Goal: Transaction & Acquisition: Purchase product/service

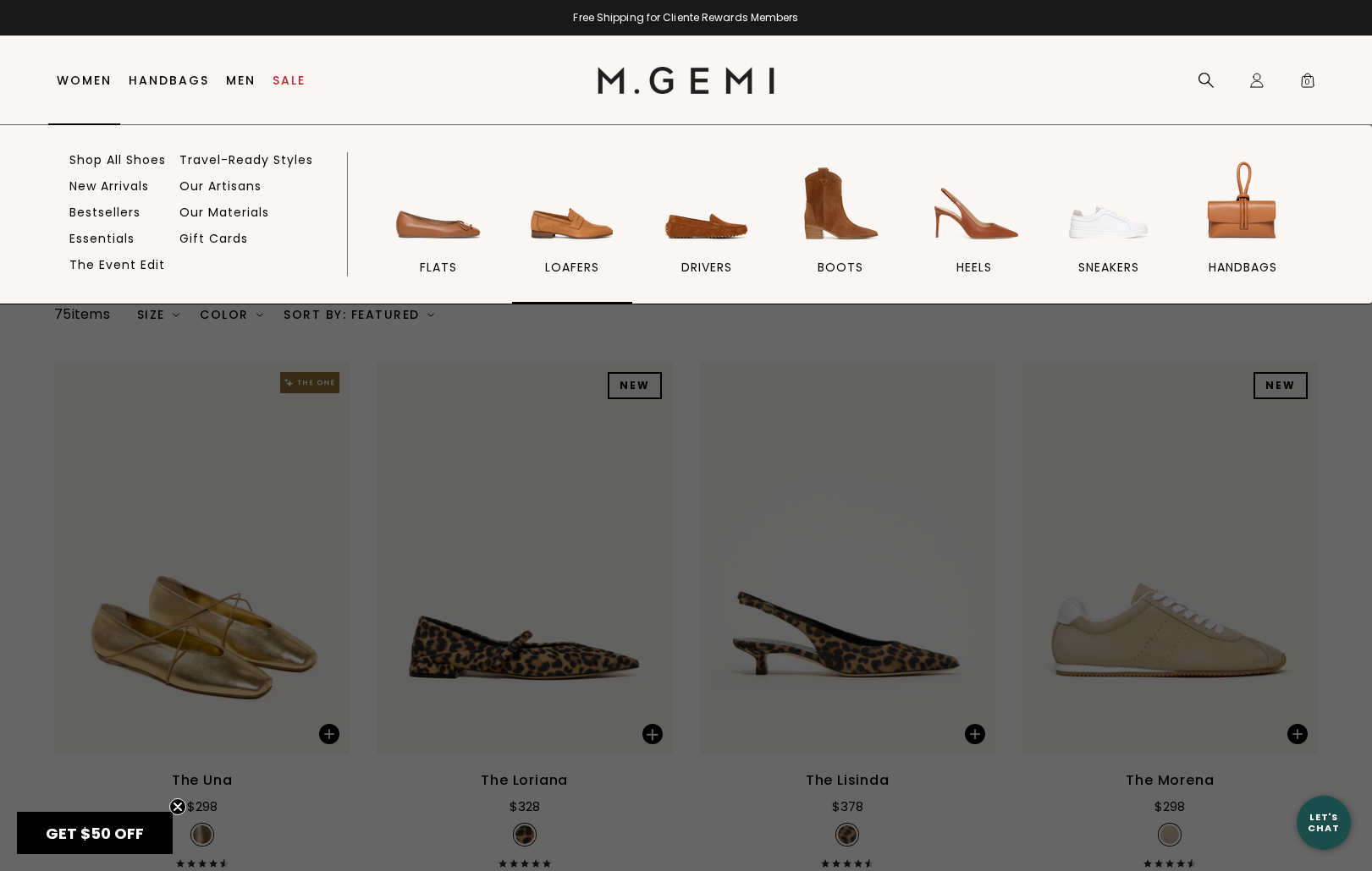
click at [581, 260] on span "loafers" at bounding box center [572, 267] width 54 height 15
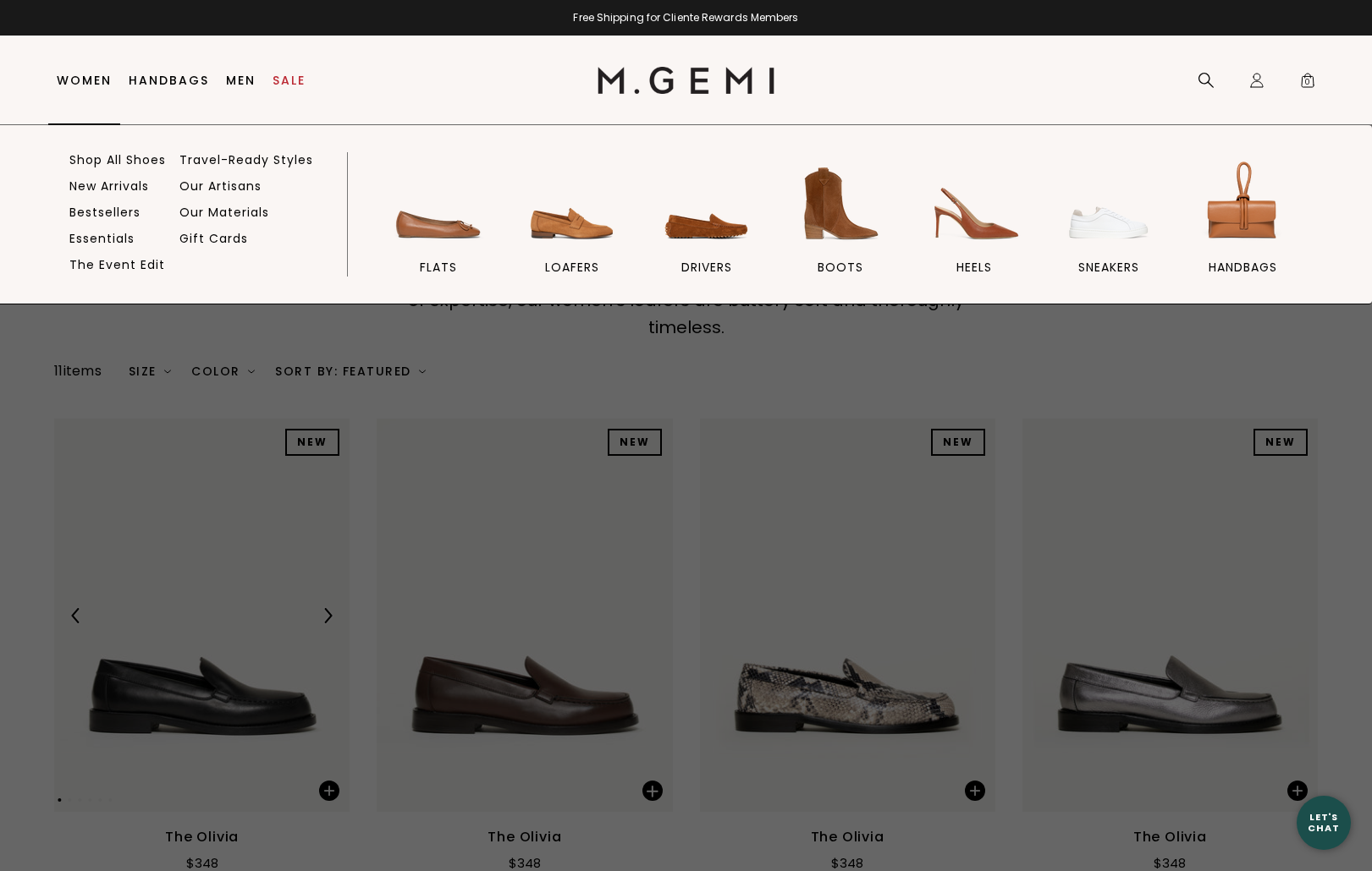
click at [92, 82] on link "Women" at bounding box center [85, 80] width 55 height 13
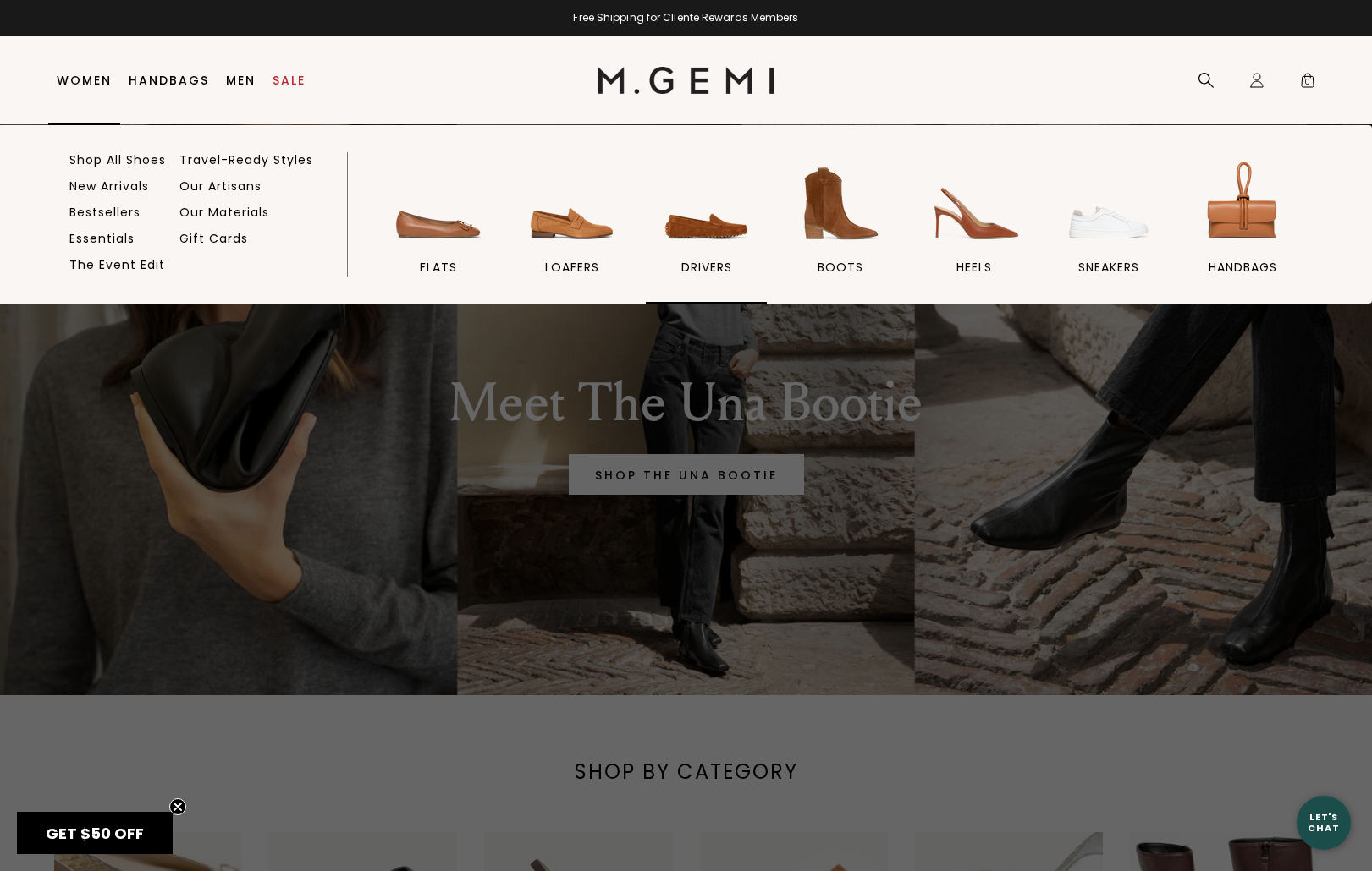
click at [706, 223] on img at bounding box center [707, 204] width 95 height 95
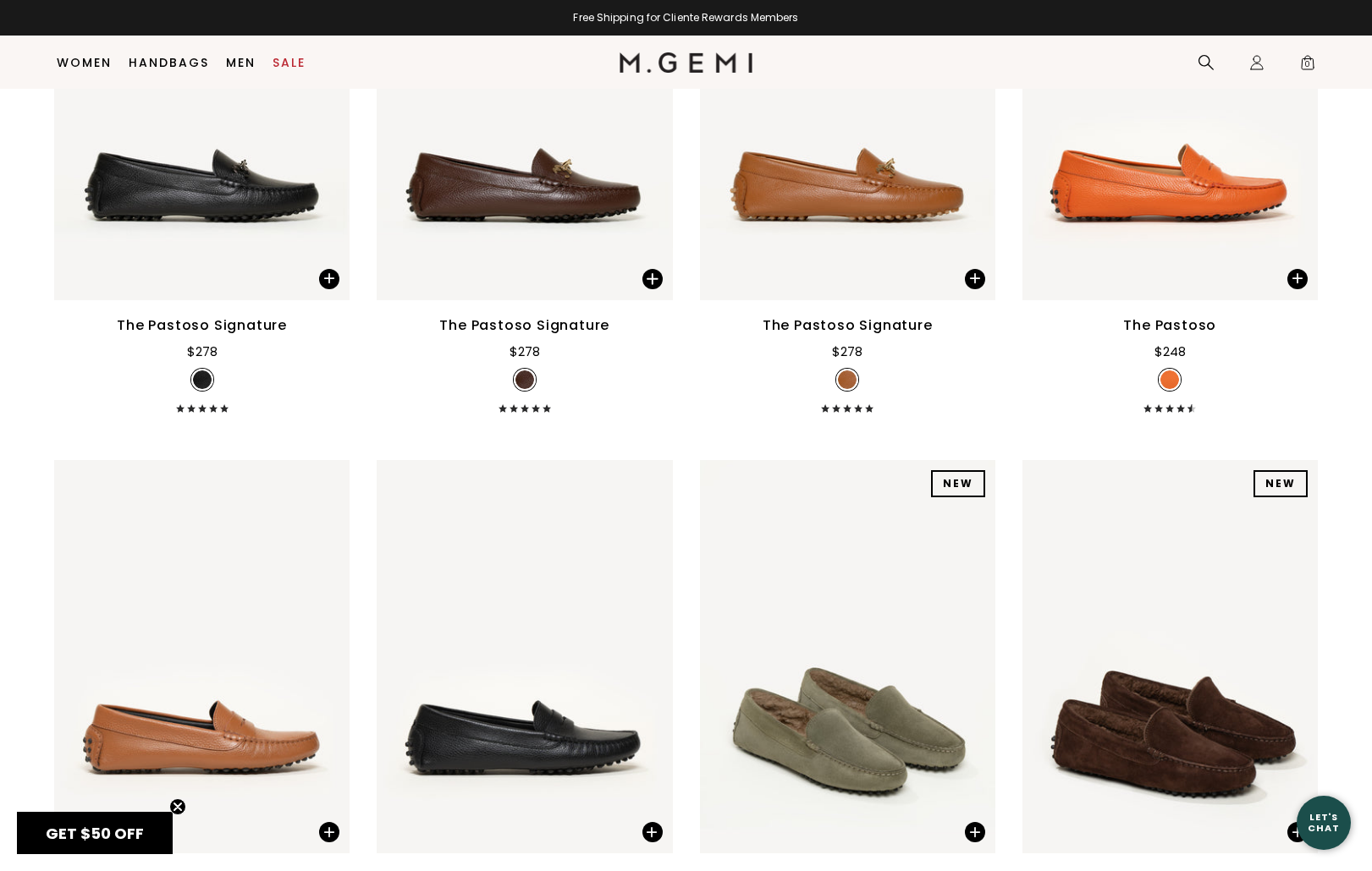
scroll to position [2503, 0]
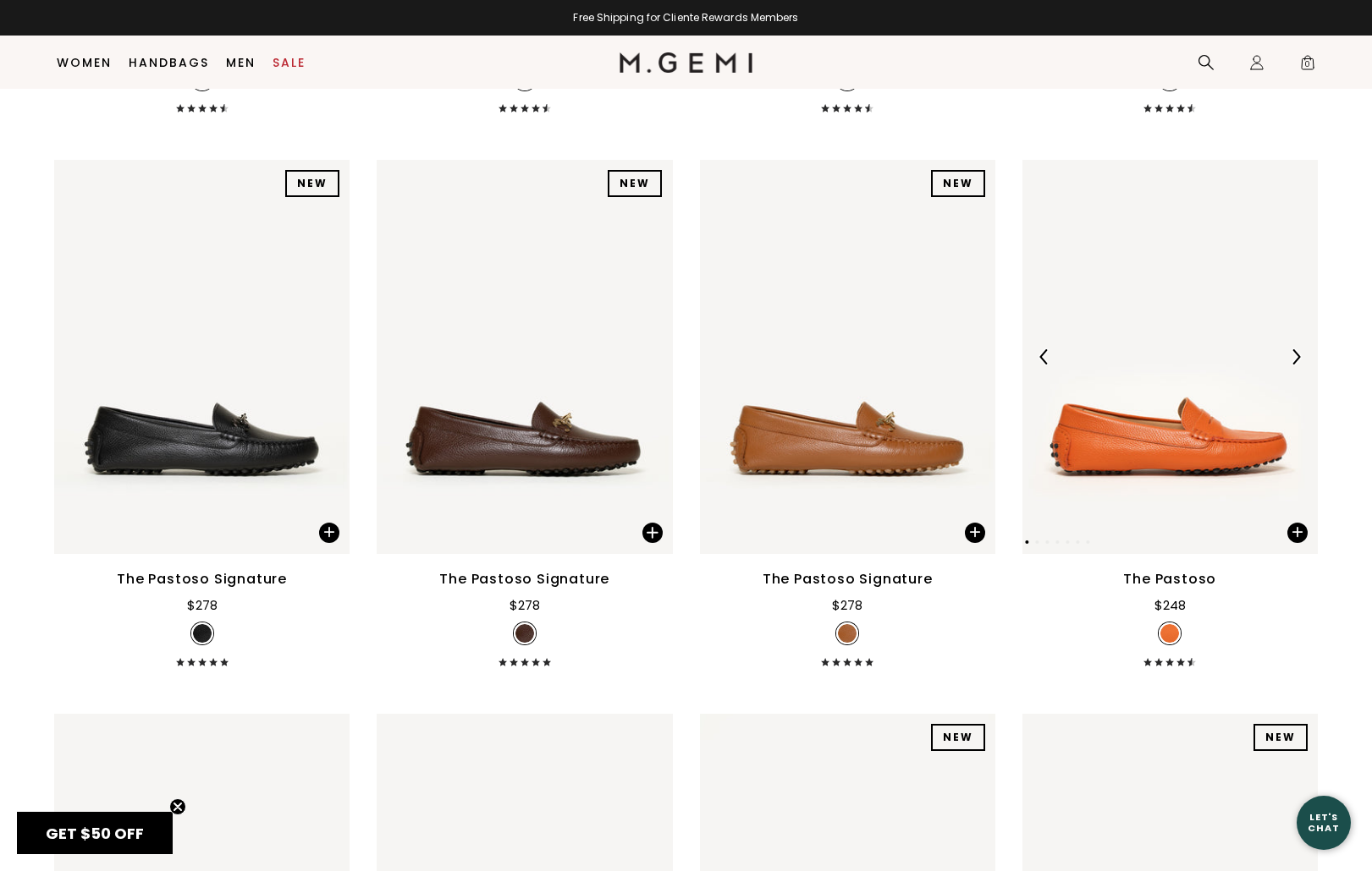
click at [1154, 321] on img at bounding box center [1170, 356] width 295 height 393
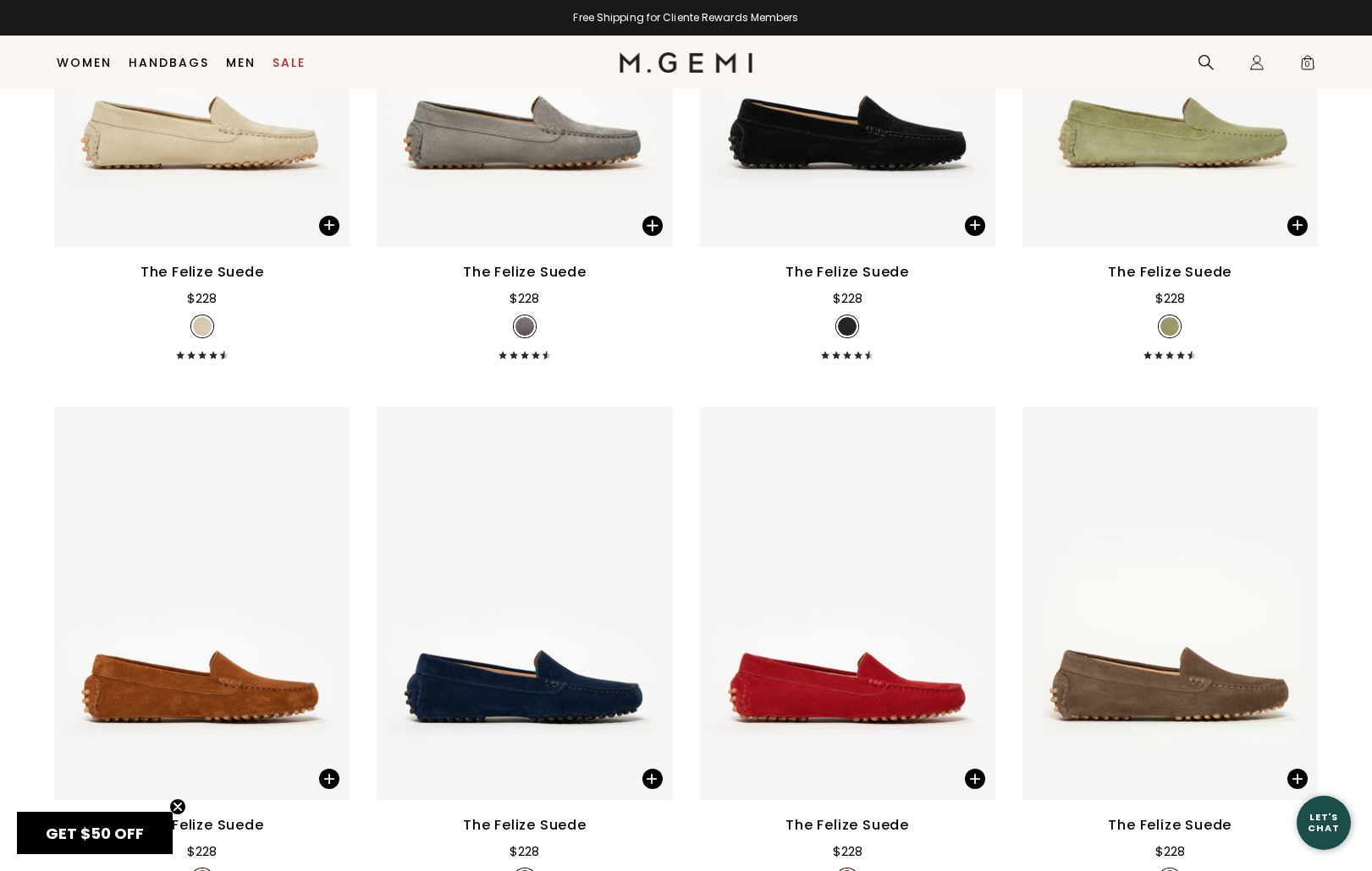
scroll to position [726, 0]
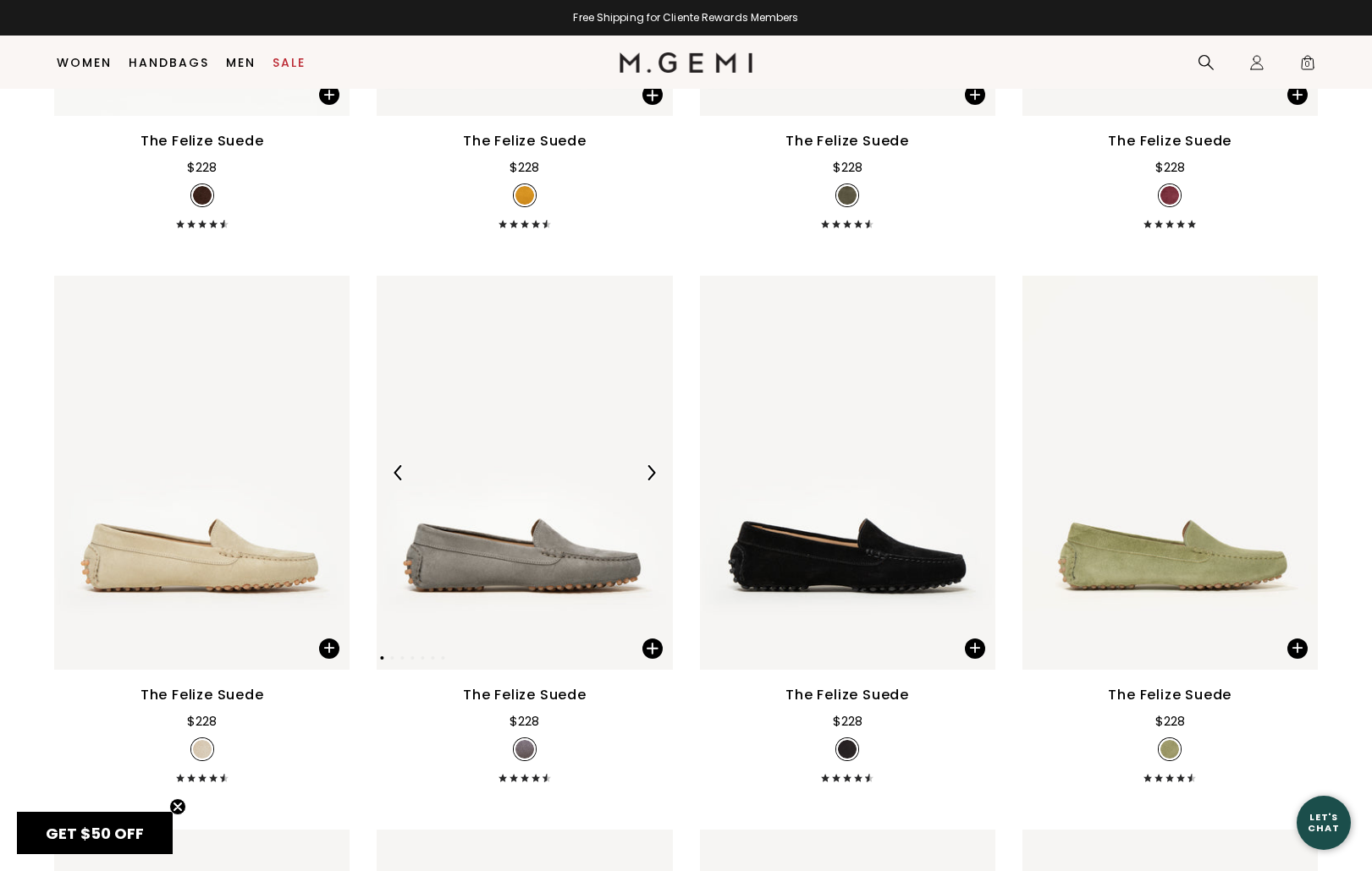
click at [523, 448] on img at bounding box center [524, 472] width 295 height 393
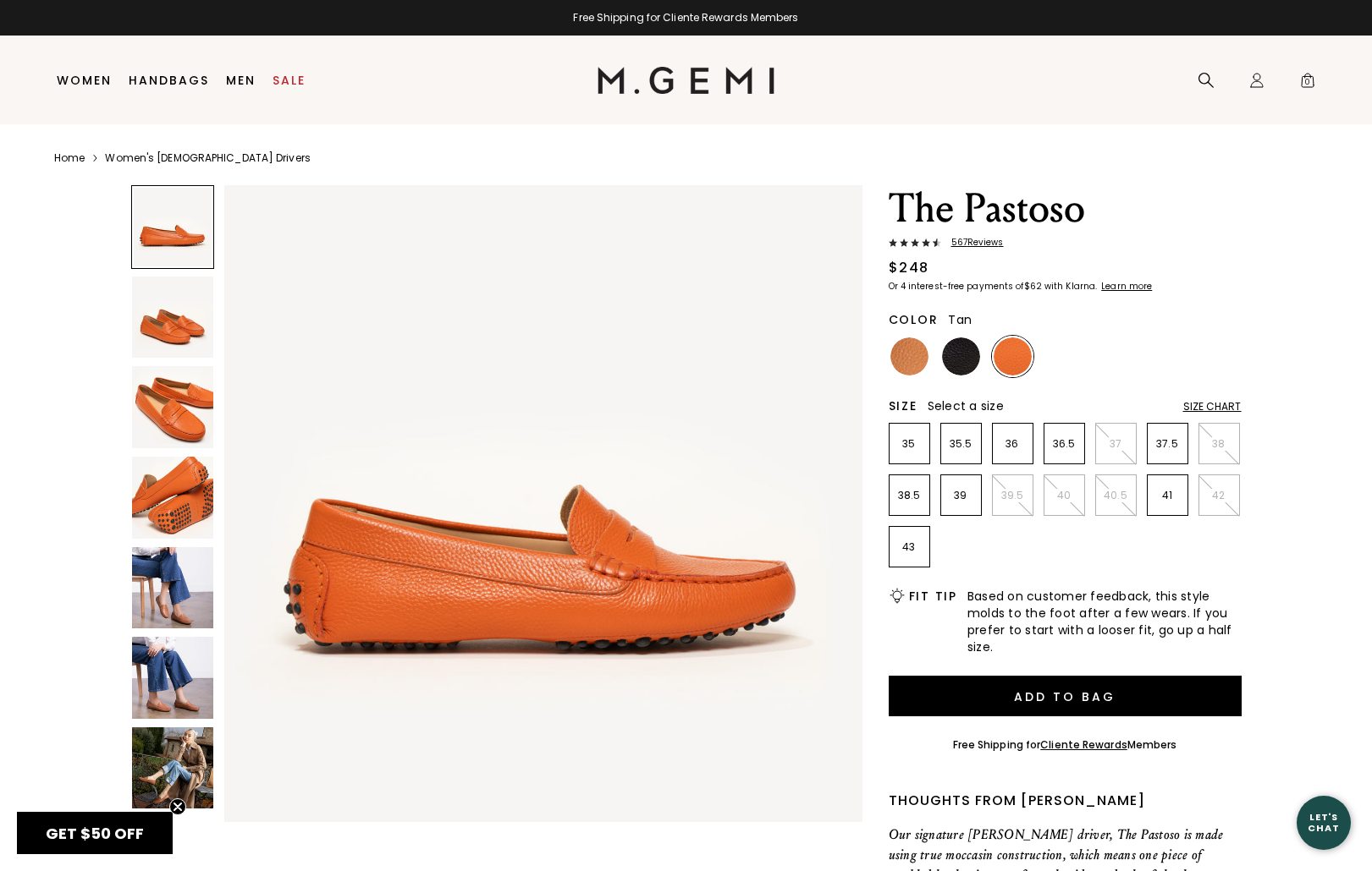
click at [912, 361] on img at bounding box center [909, 356] width 38 height 38
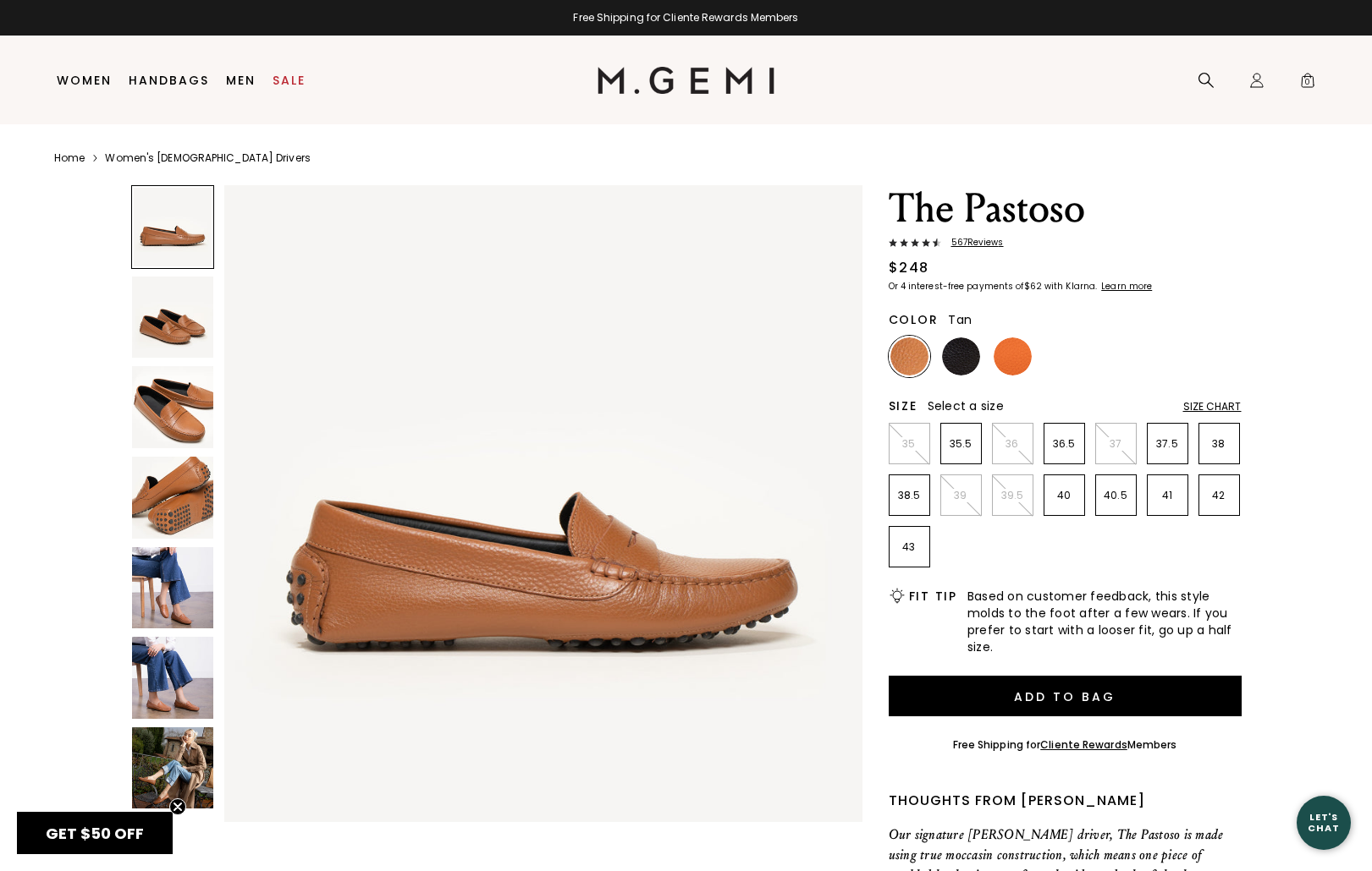
click at [934, 360] on ul at bounding box center [1064, 357] width 353 height 42
click at [956, 359] on img at bounding box center [961, 356] width 38 height 38
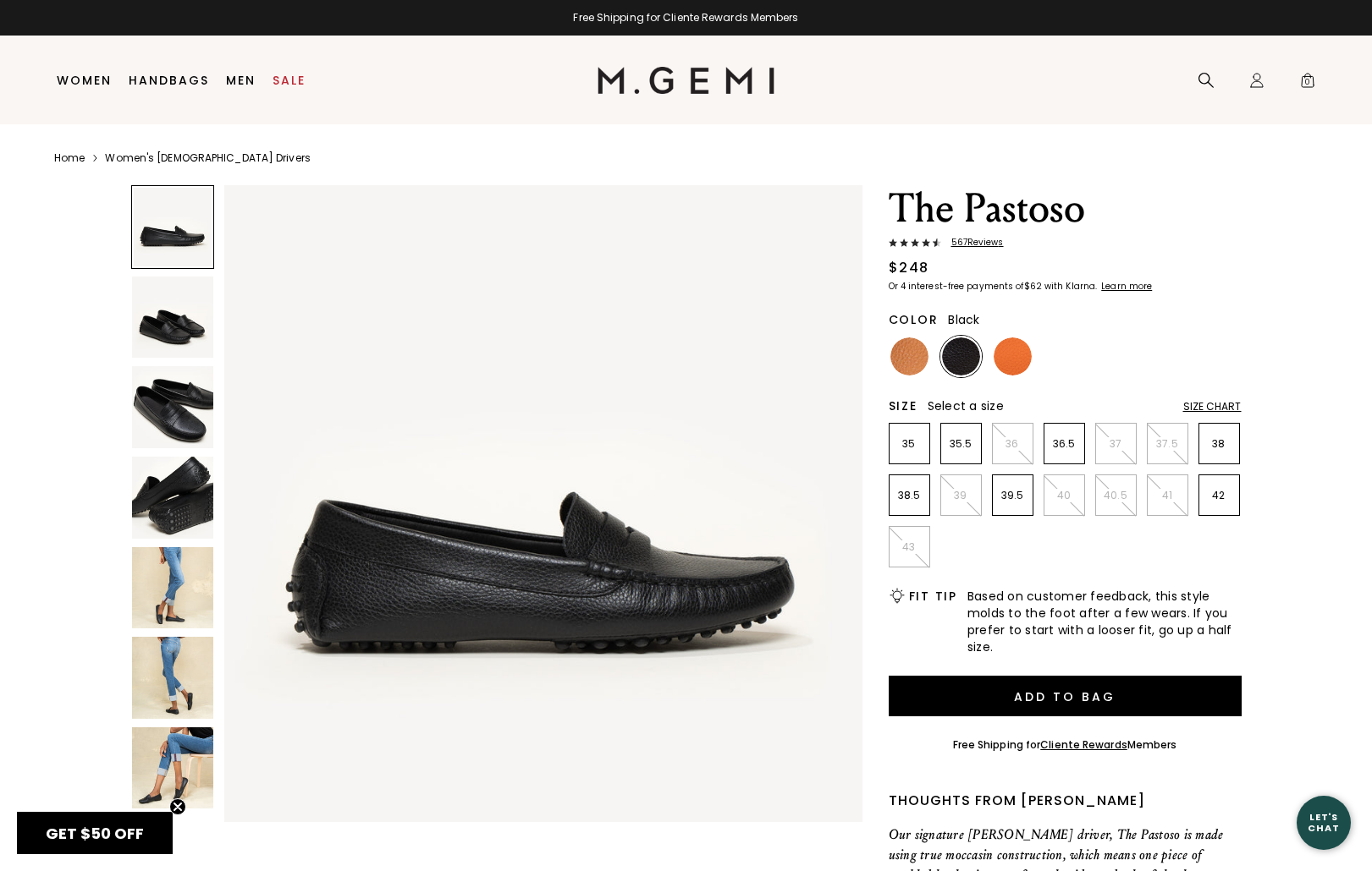
click at [147, 580] on img at bounding box center [173, 588] width 82 height 82
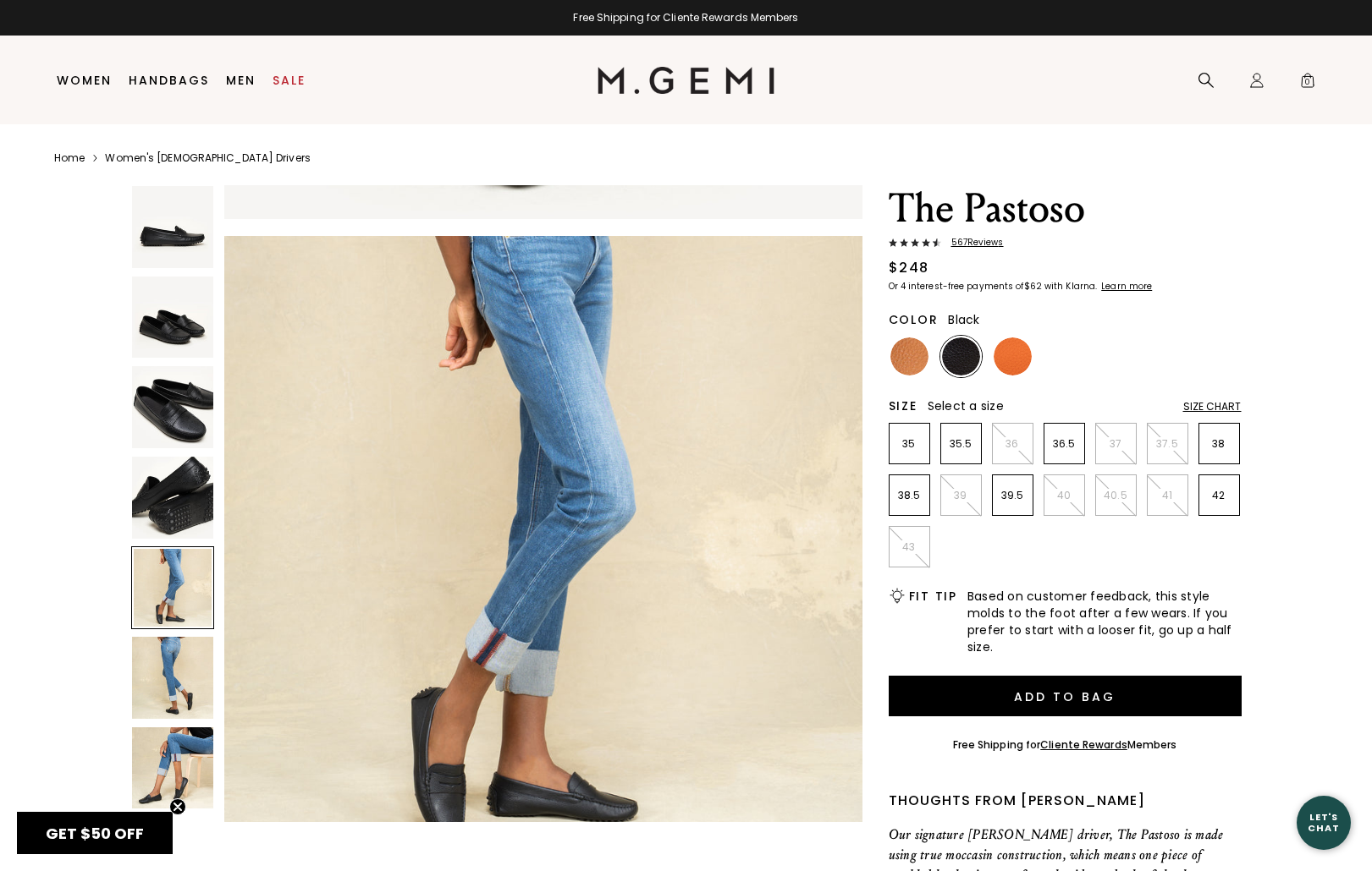
click at [182, 706] on img at bounding box center [173, 678] width 82 height 82
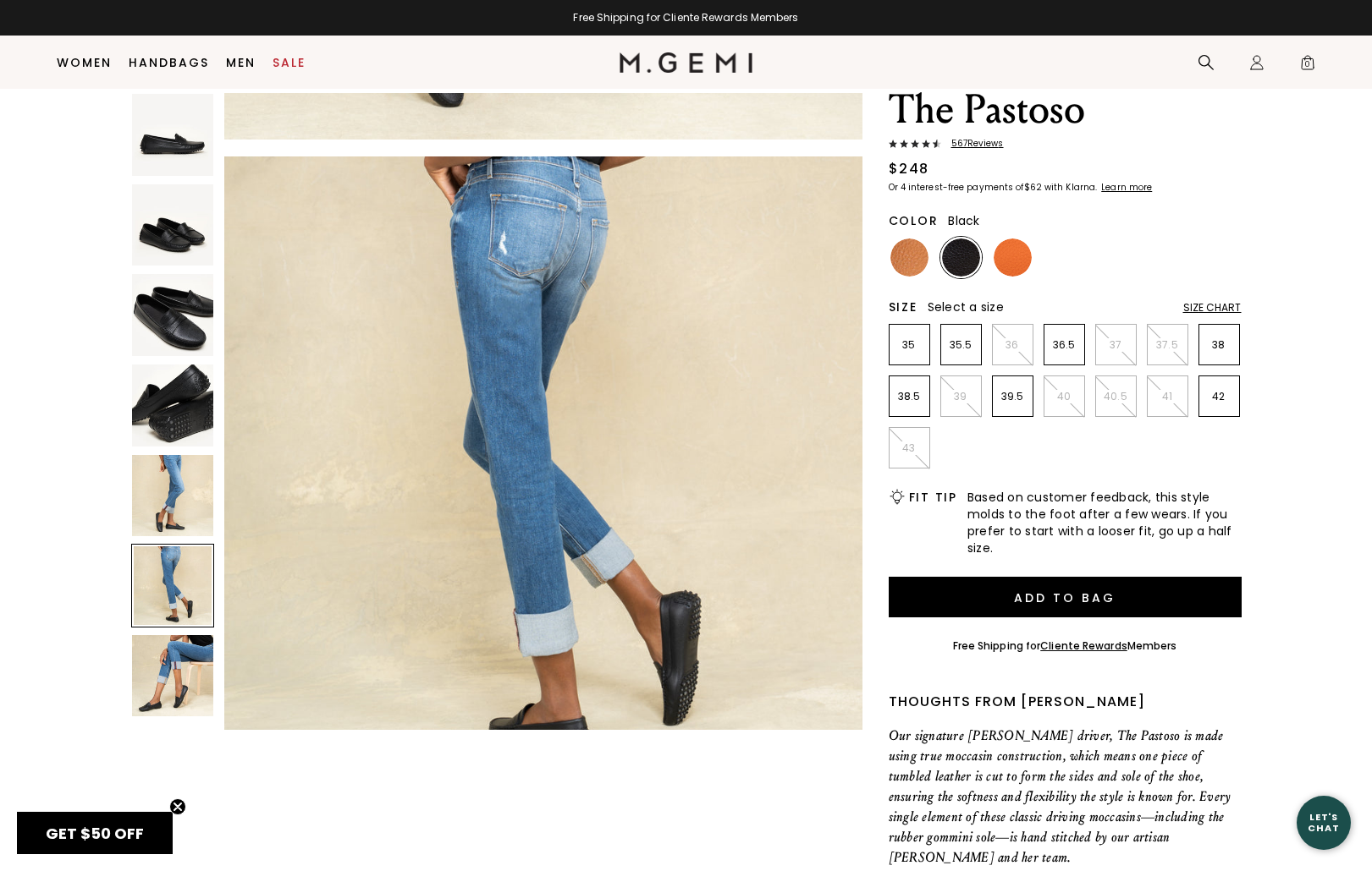
scroll to position [134, 0]
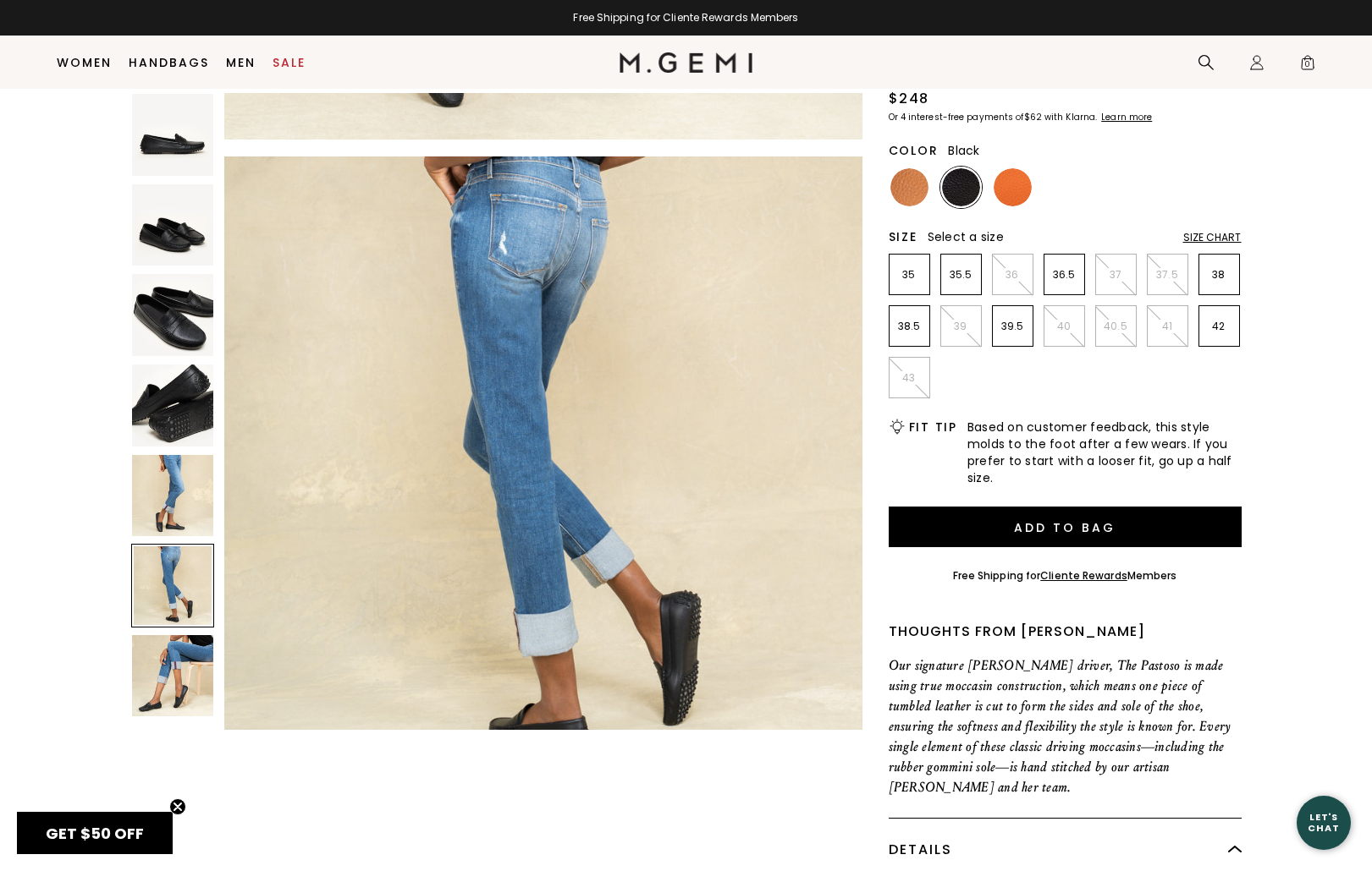
click at [182, 706] on img at bounding box center [173, 676] width 82 height 82
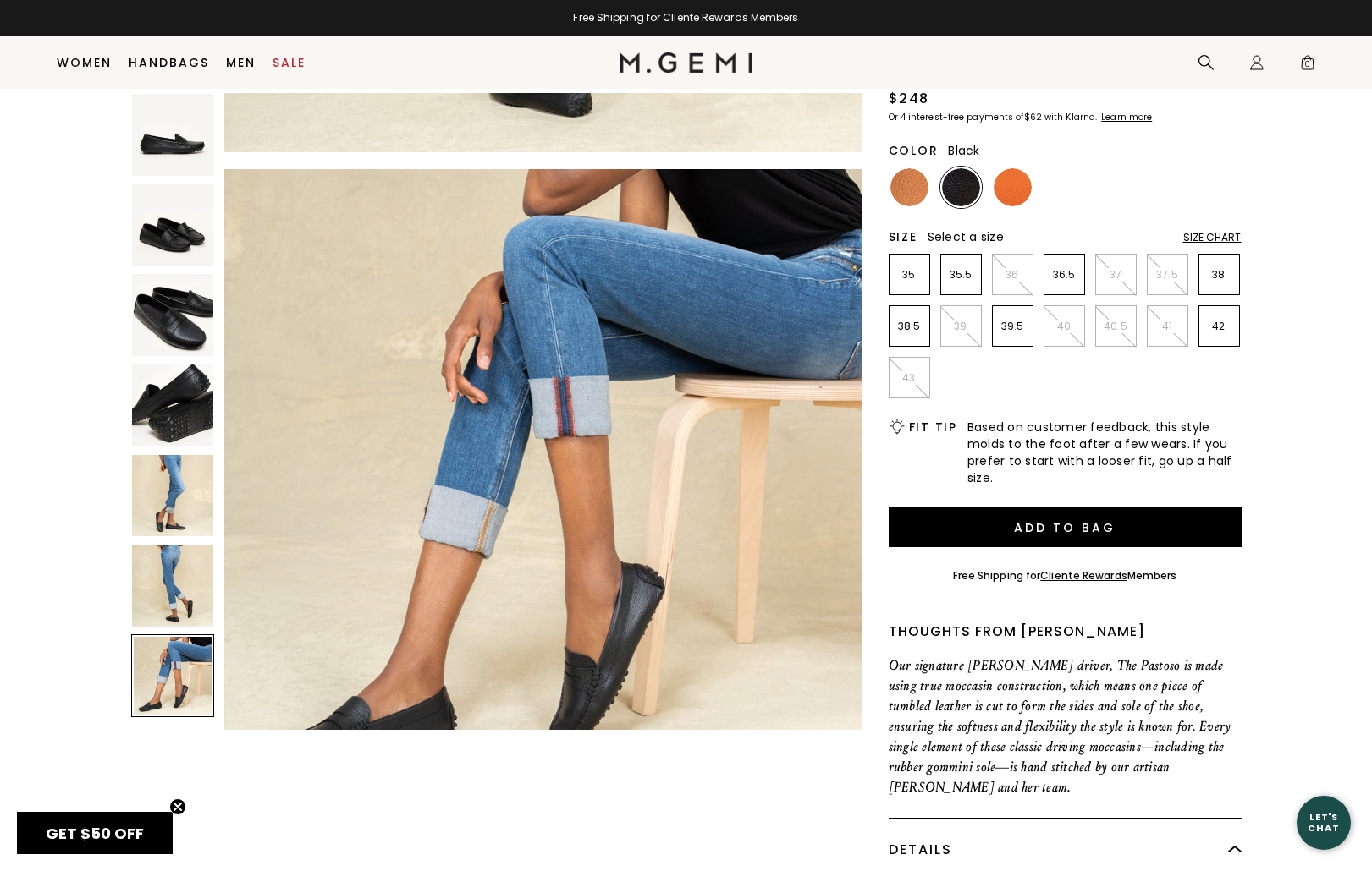
click at [166, 337] on img at bounding box center [173, 315] width 82 height 82
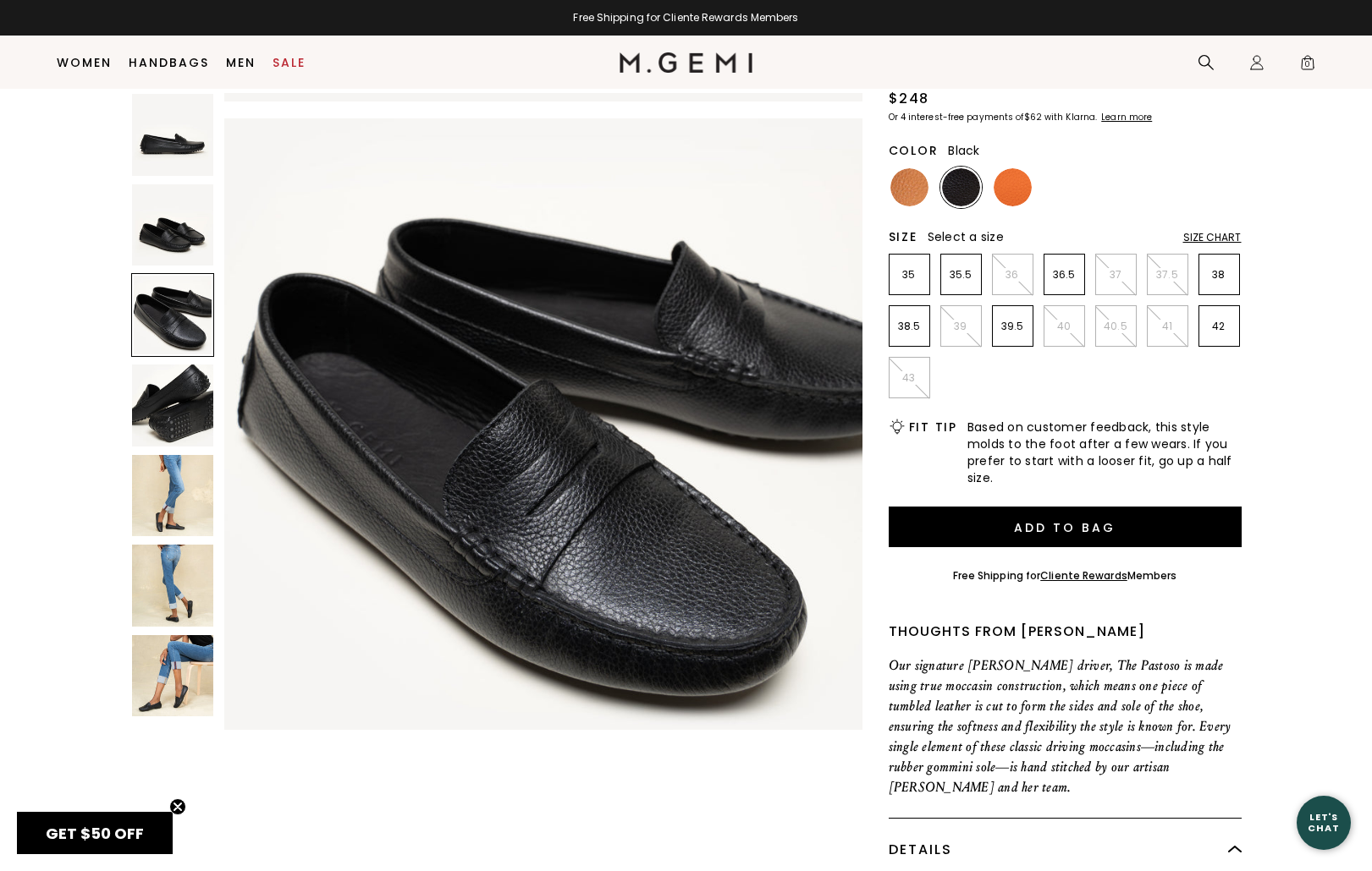
click at [171, 158] on img at bounding box center [173, 135] width 82 height 82
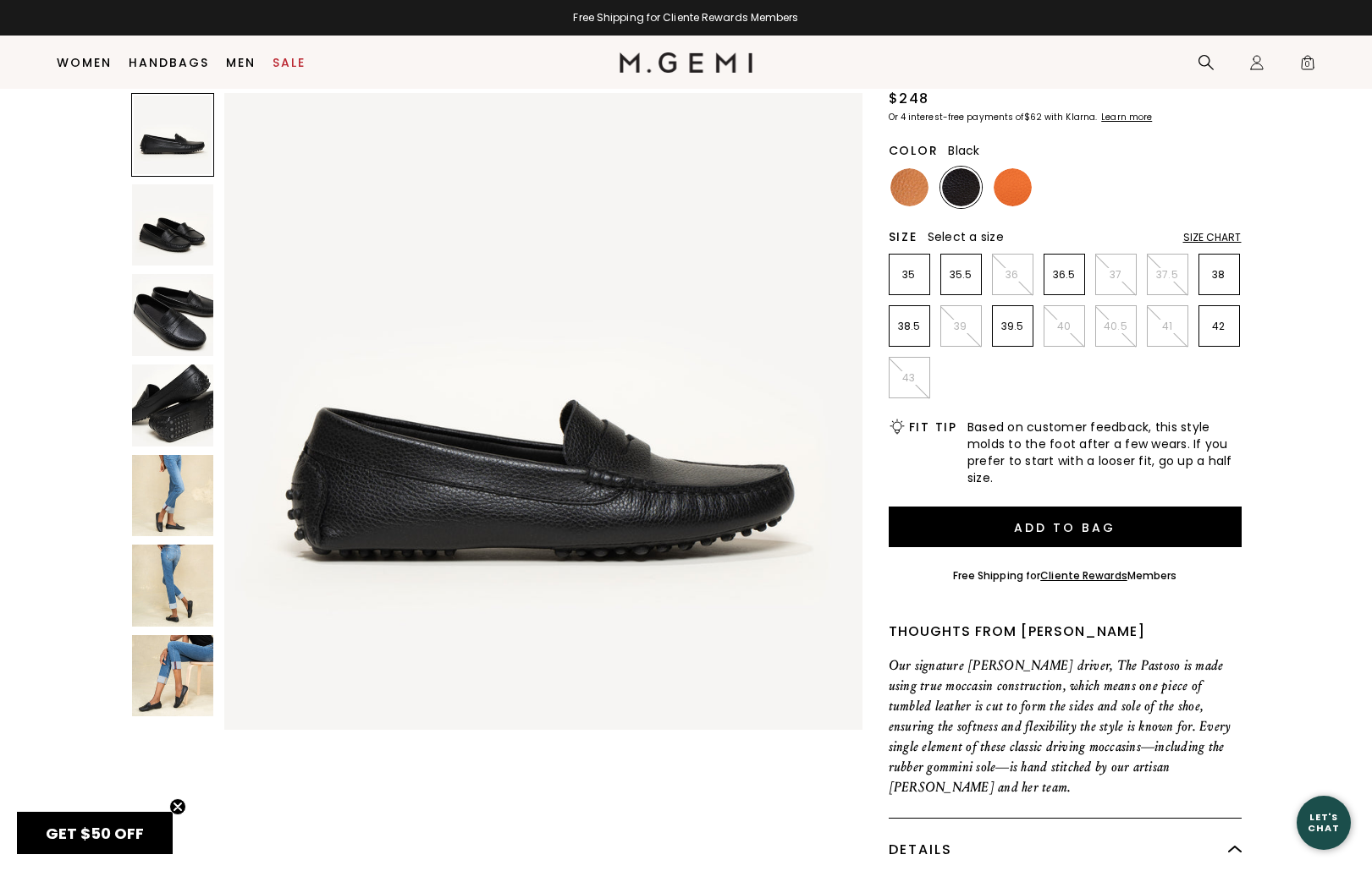
click at [164, 236] on img at bounding box center [173, 225] width 82 height 82
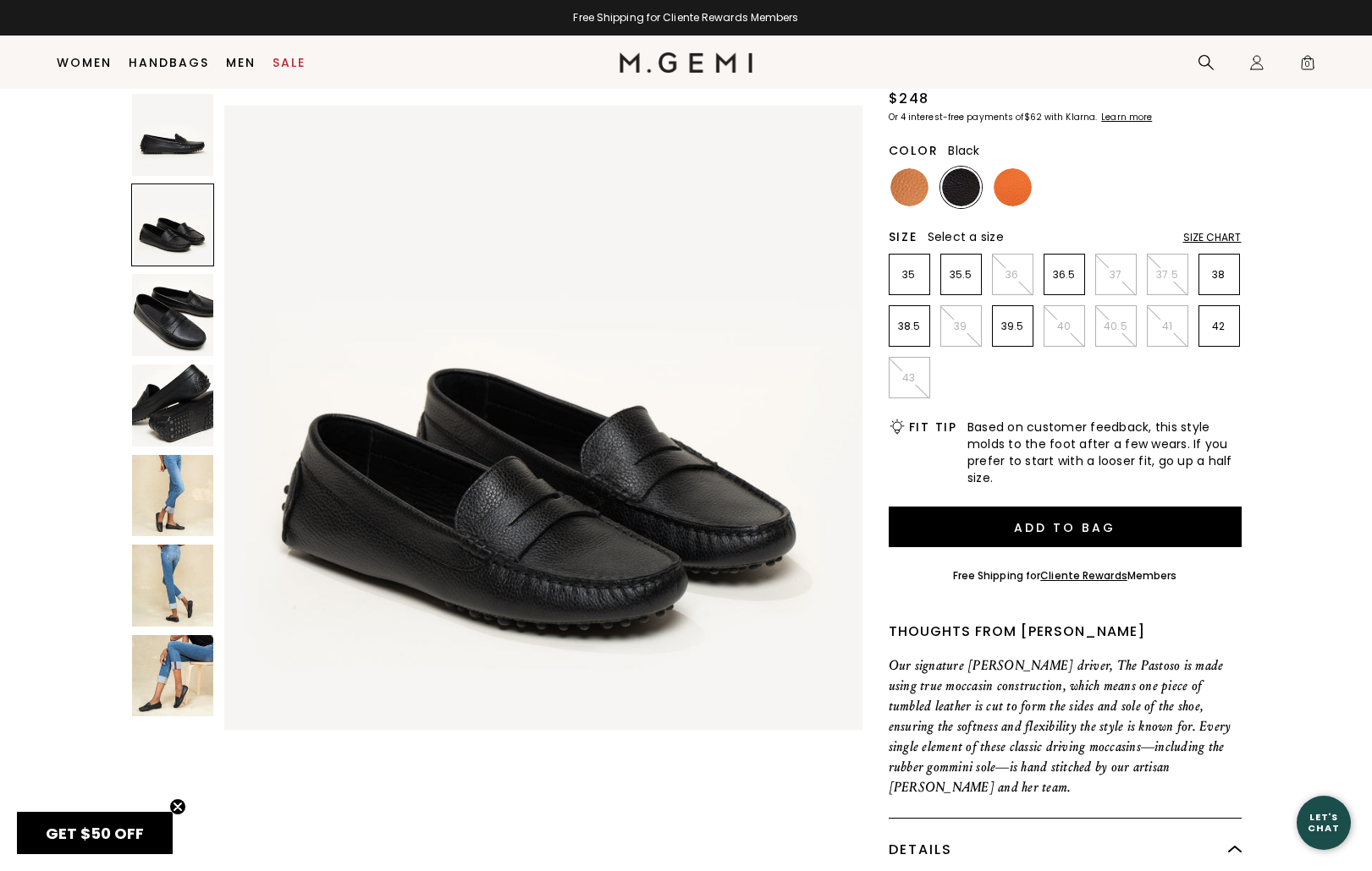
click at [1229, 237] on div "Size Chart" at bounding box center [1211, 237] width 58 height 13
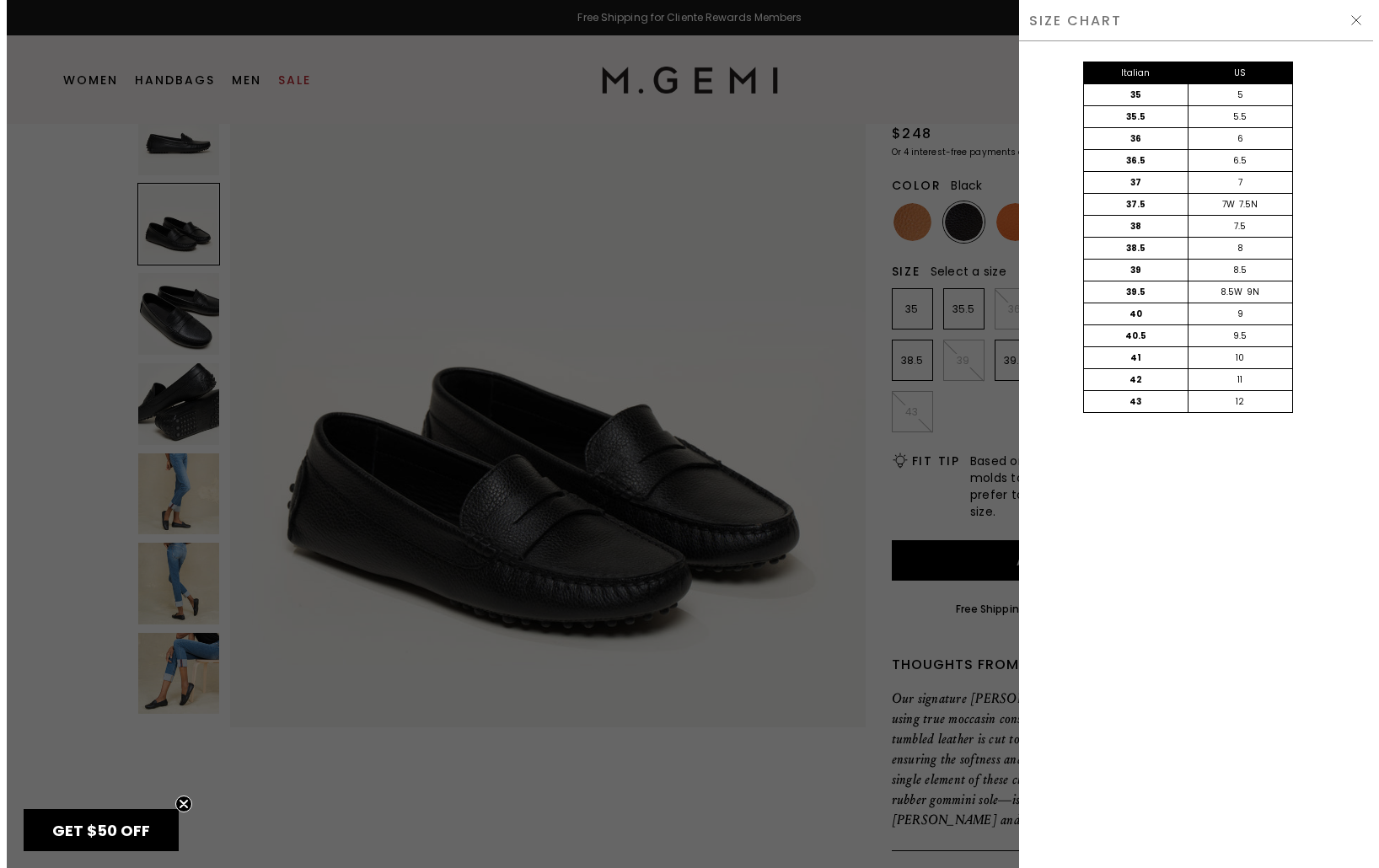
scroll to position [0, 0]
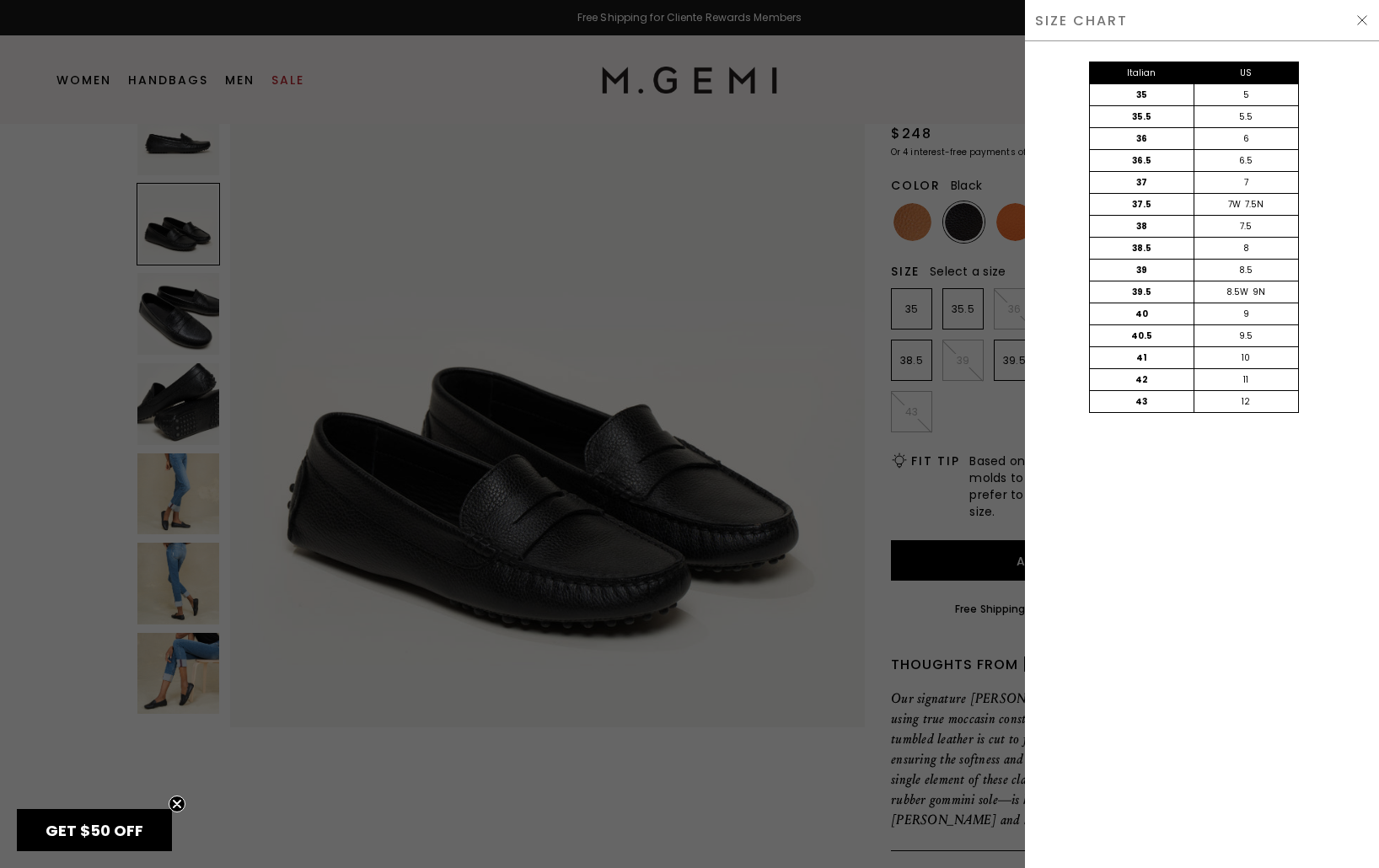
click at [867, 648] on div at bounding box center [689, 434] width 1379 height 868
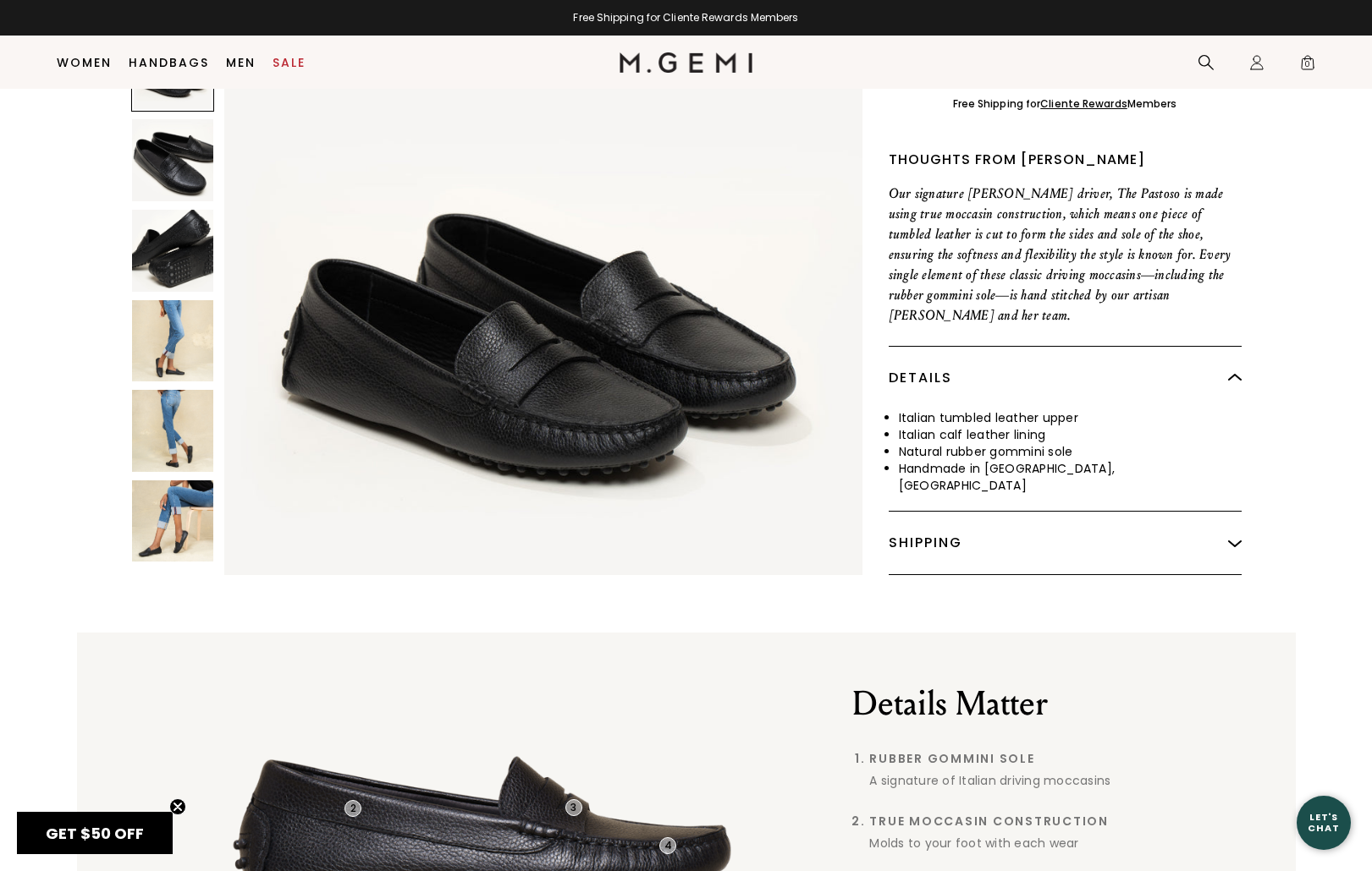
scroll to position [352, 0]
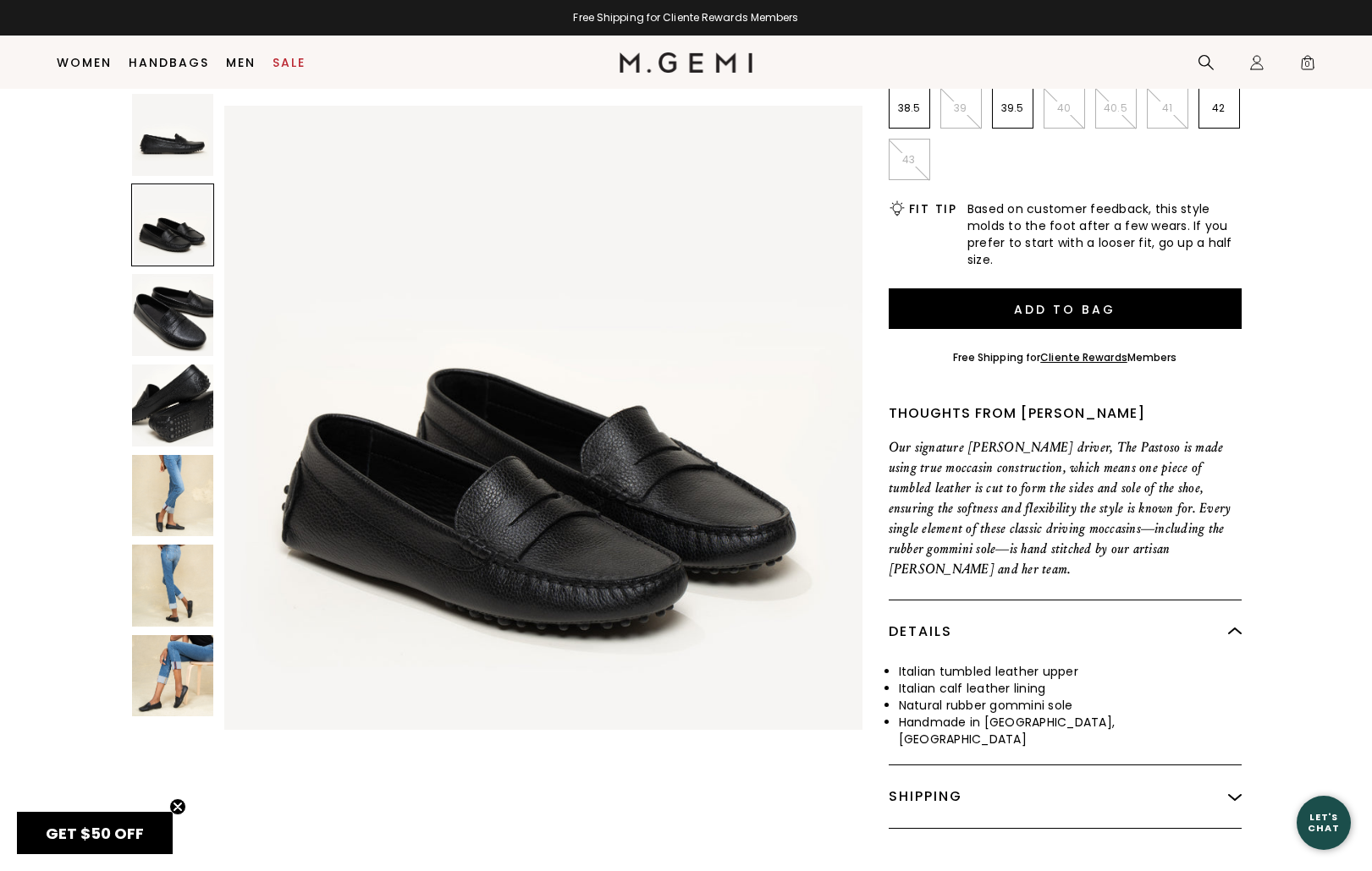
click at [187, 690] on img at bounding box center [173, 676] width 82 height 82
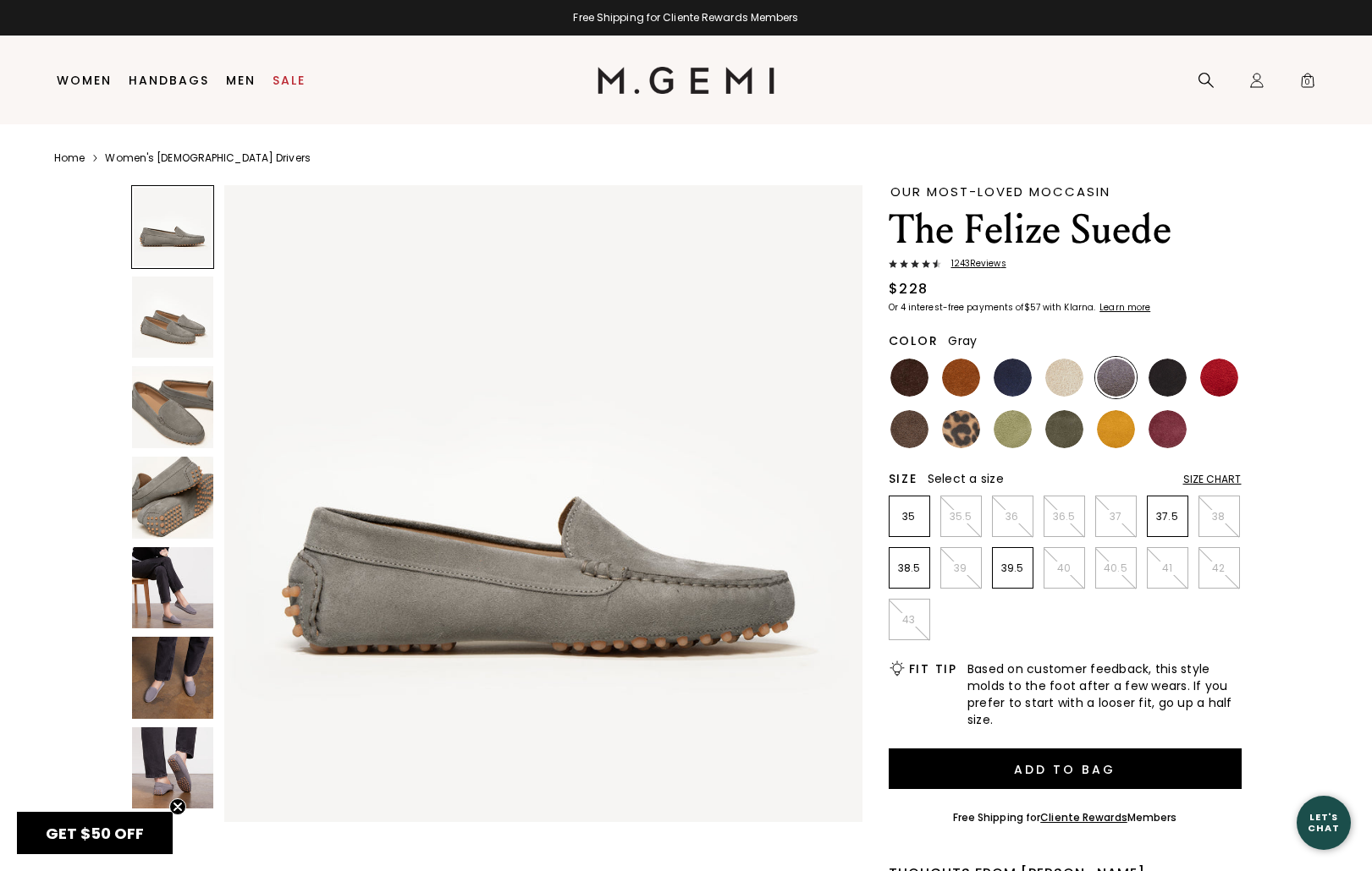
click at [133, 702] on img at bounding box center [173, 678] width 82 height 82
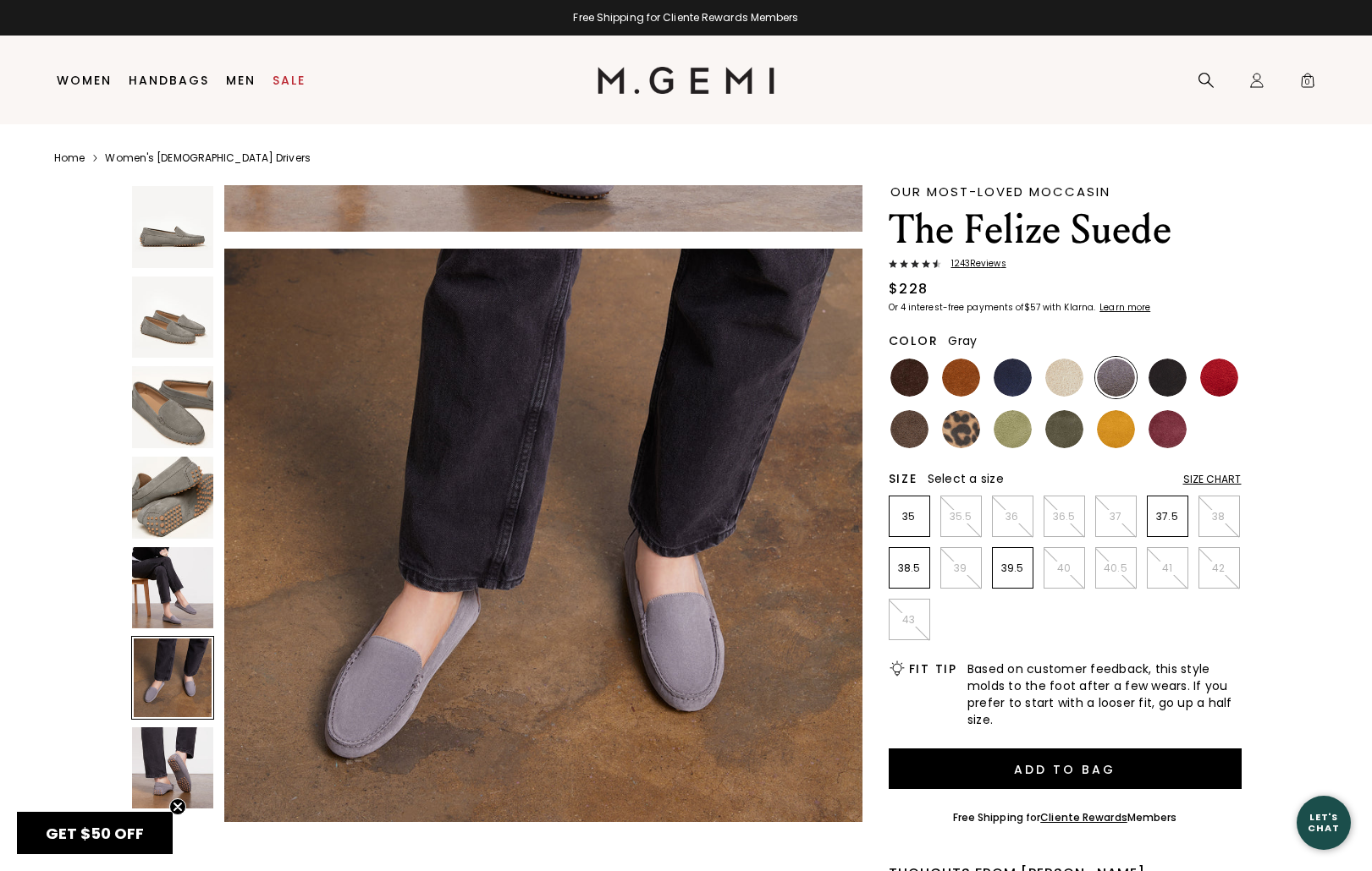
click at [177, 576] on img at bounding box center [173, 588] width 82 height 82
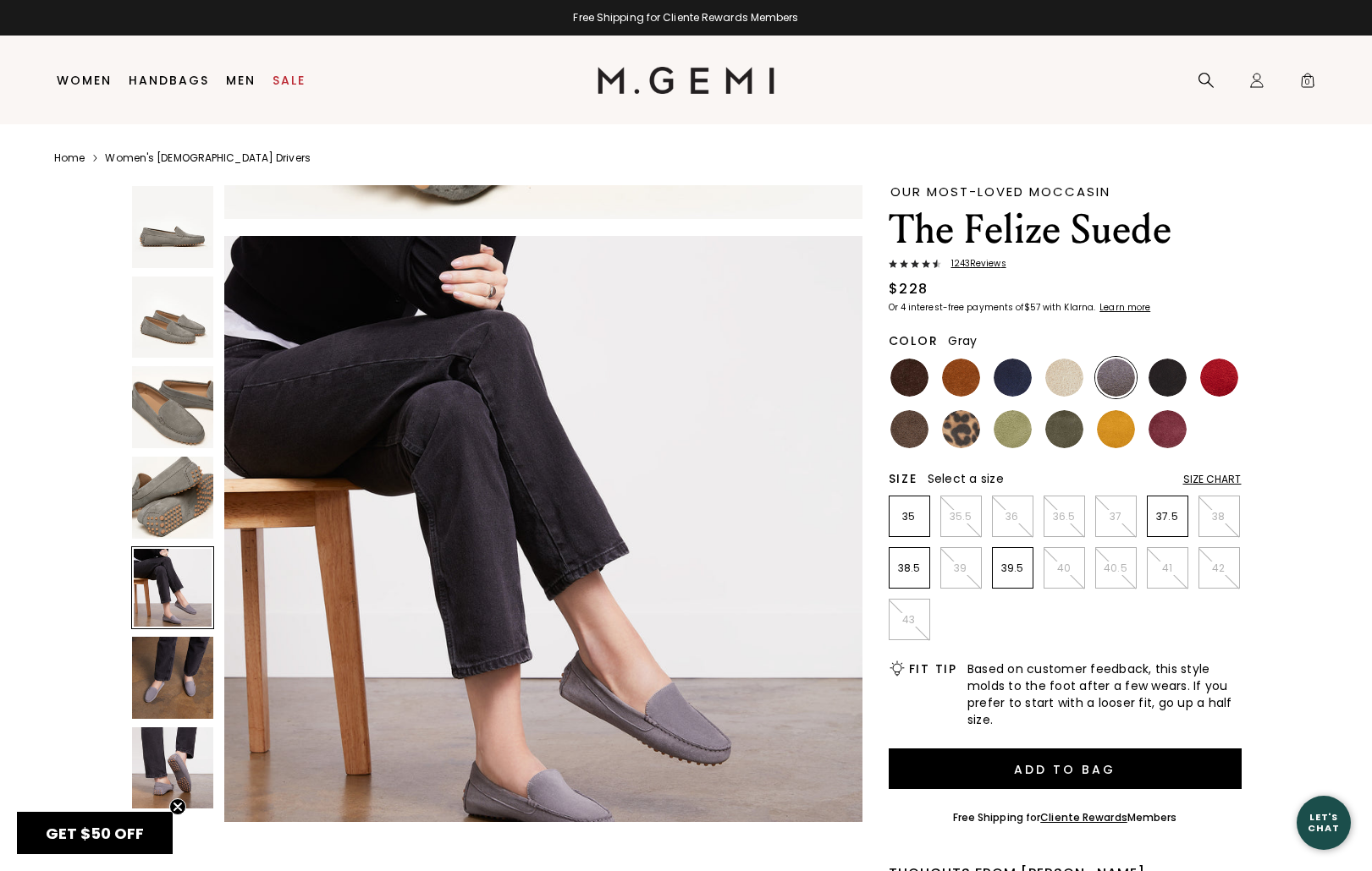
click at [184, 757] on img at bounding box center [173, 768] width 82 height 82
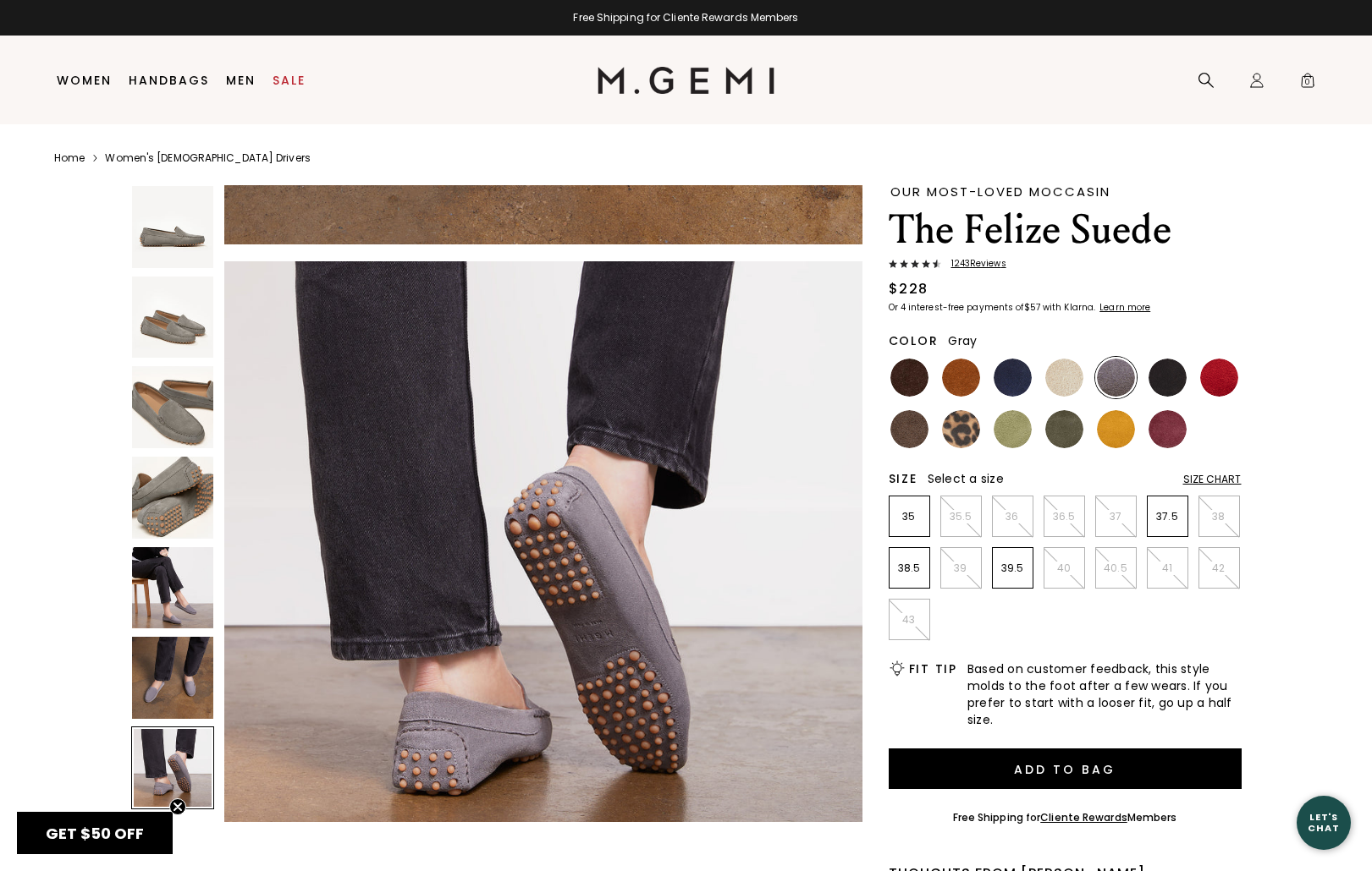
click at [172, 249] on img at bounding box center [173, 227] width 82 height 82
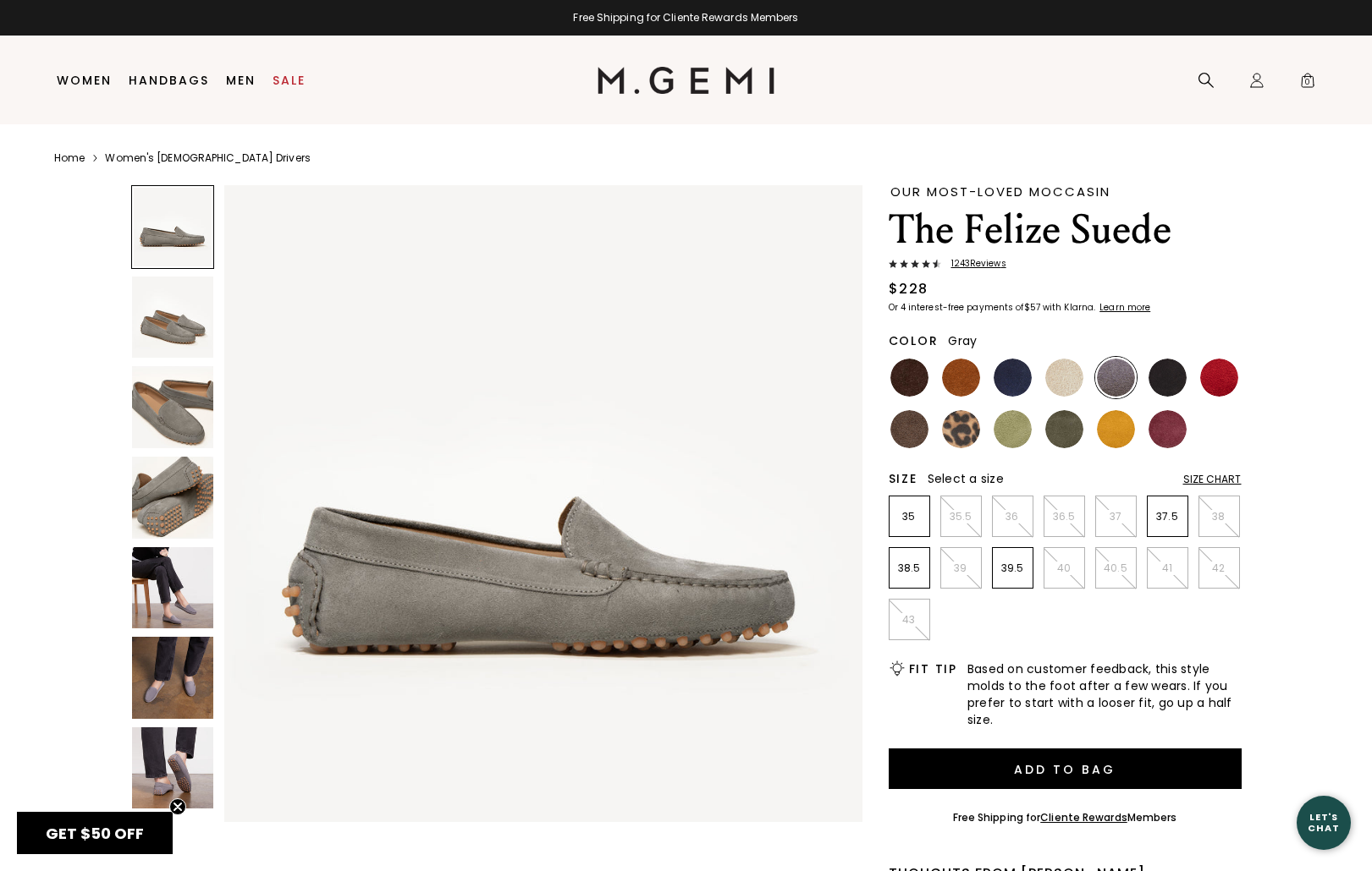
click at [175, 337] on img at bounding box center [173, 317] width 82 height 82
